Goal: Information Seeking & Learning: Check status

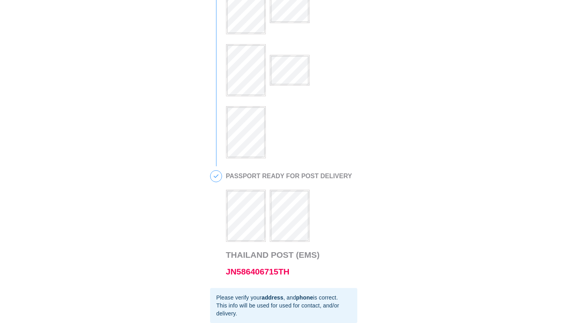
scroll to position [316, 0]
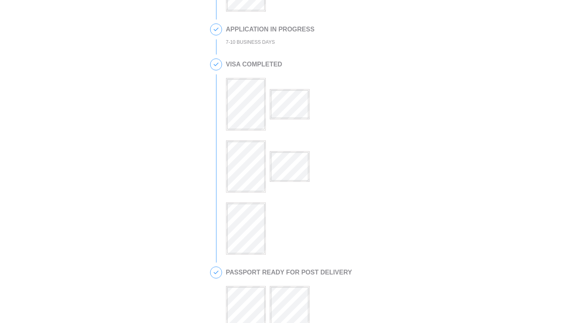
scroll to position [450, 0]
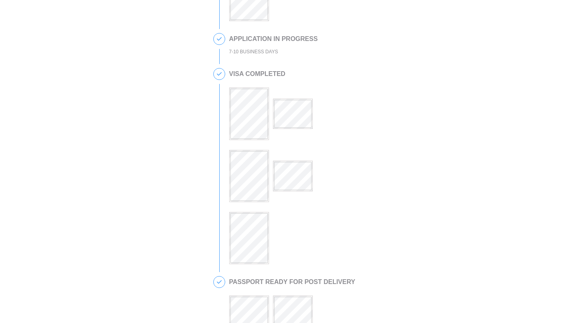
scroll to position [204, 0]
